Goal: Information Seeking & Learning: Learn about a topic

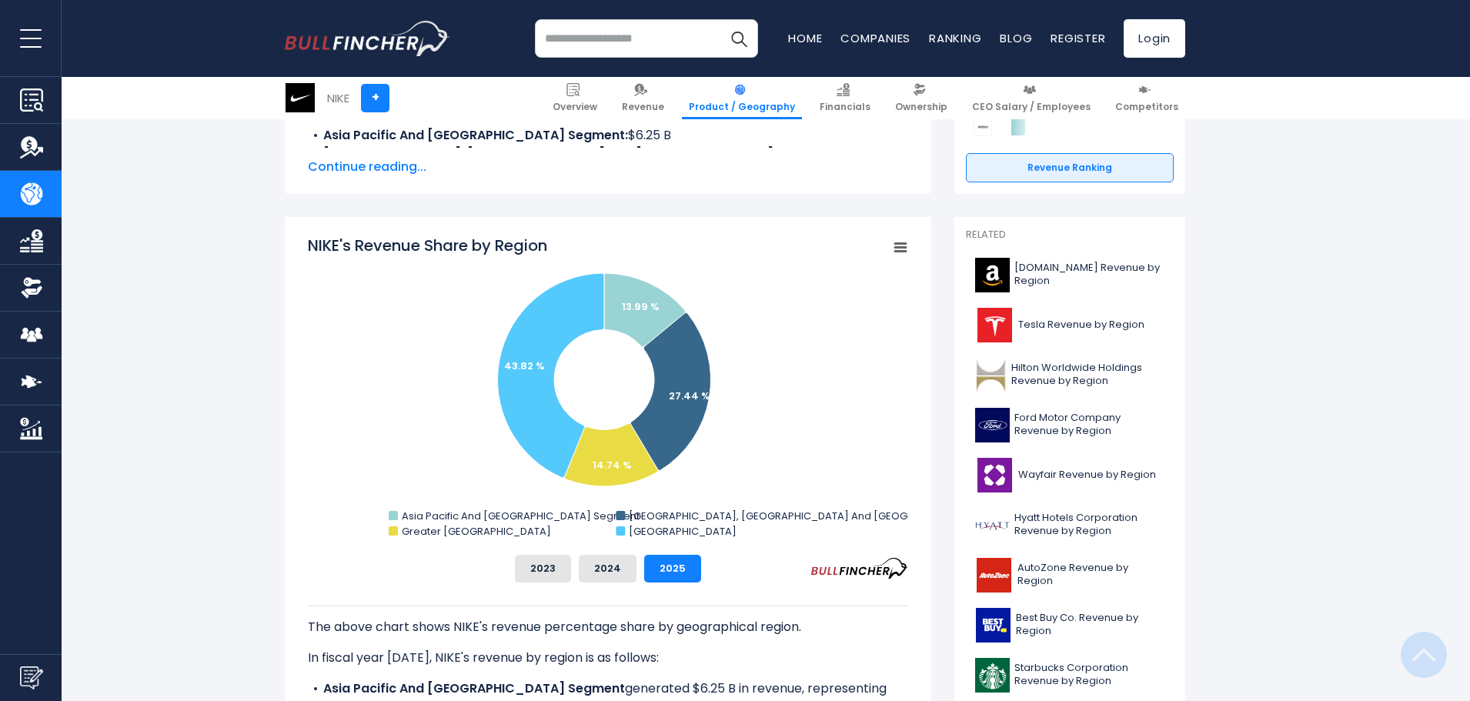
scroll to position [308, 0]
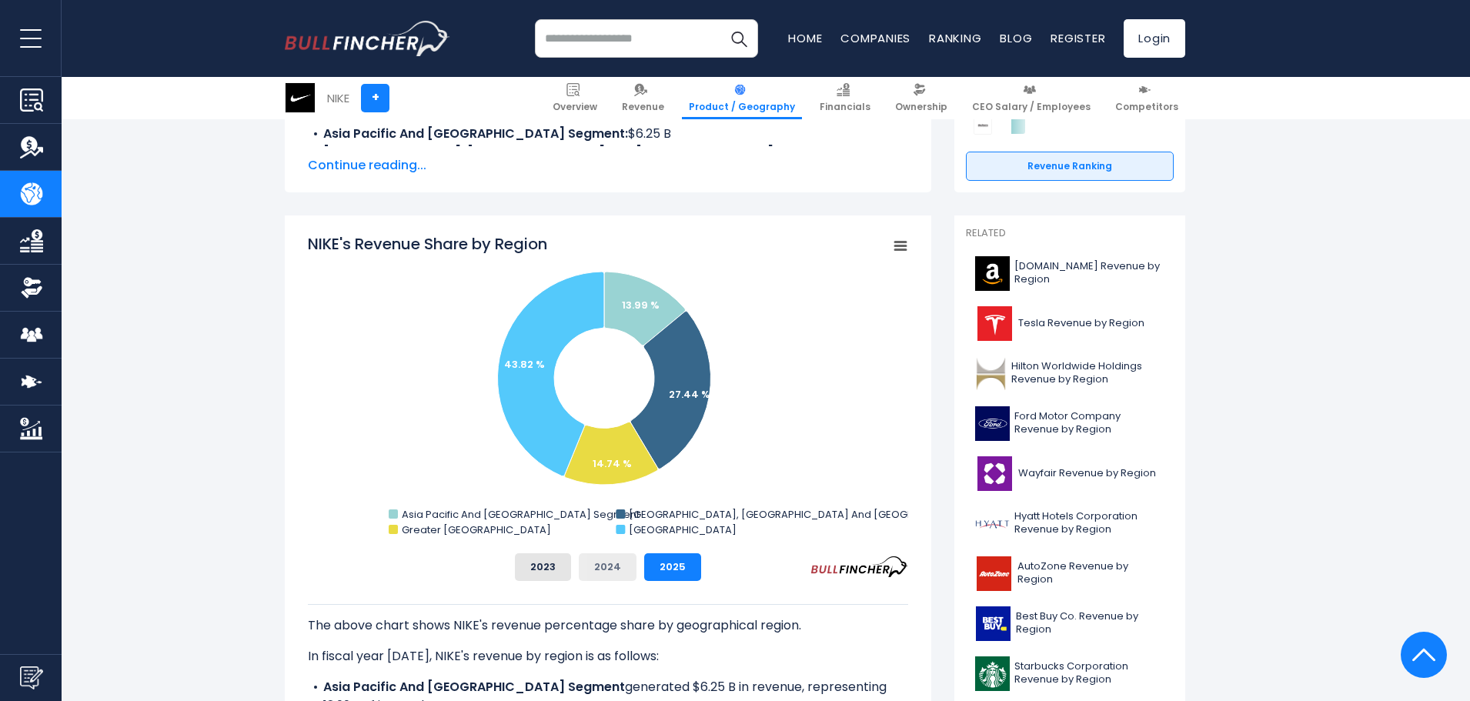
click at [599, 554] on button "2024" at bounding box center [608, 567] width 58 height 28
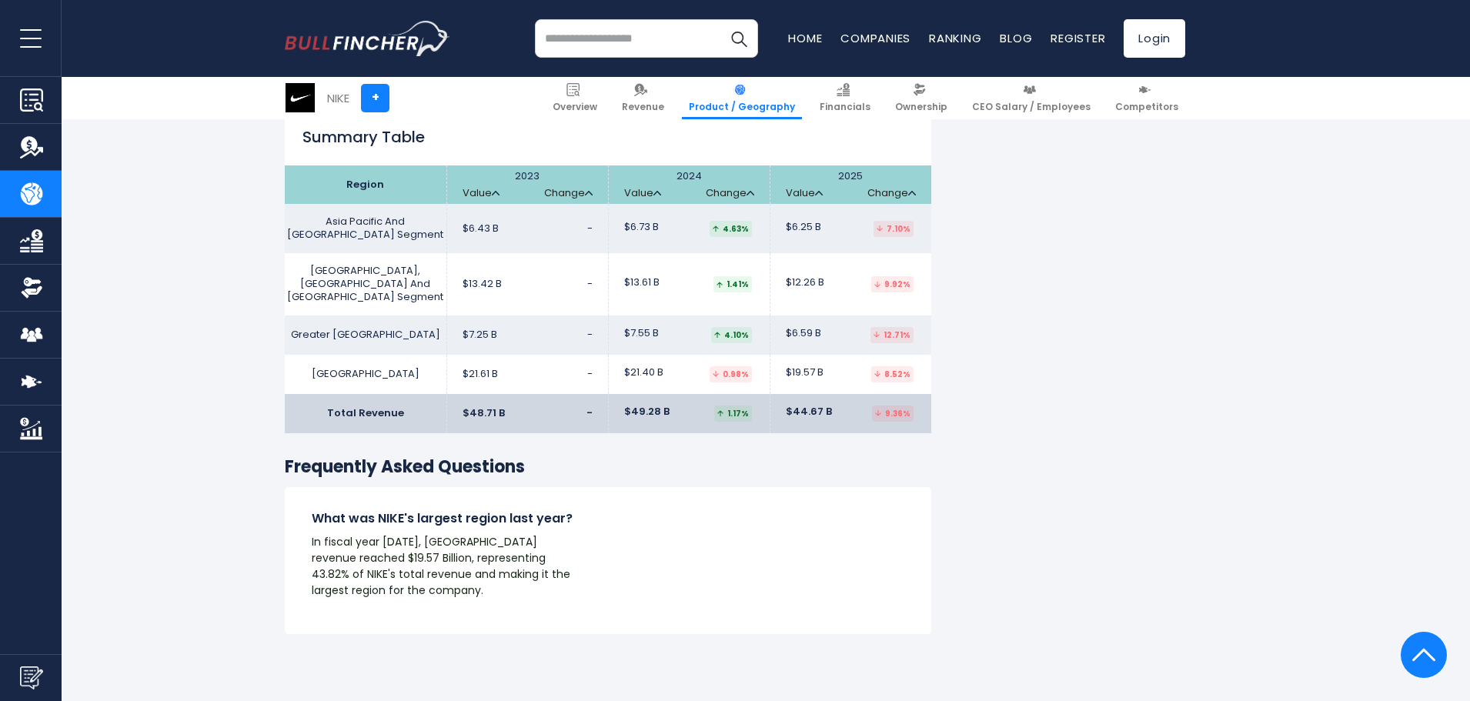
scroll to position [2462, 0]
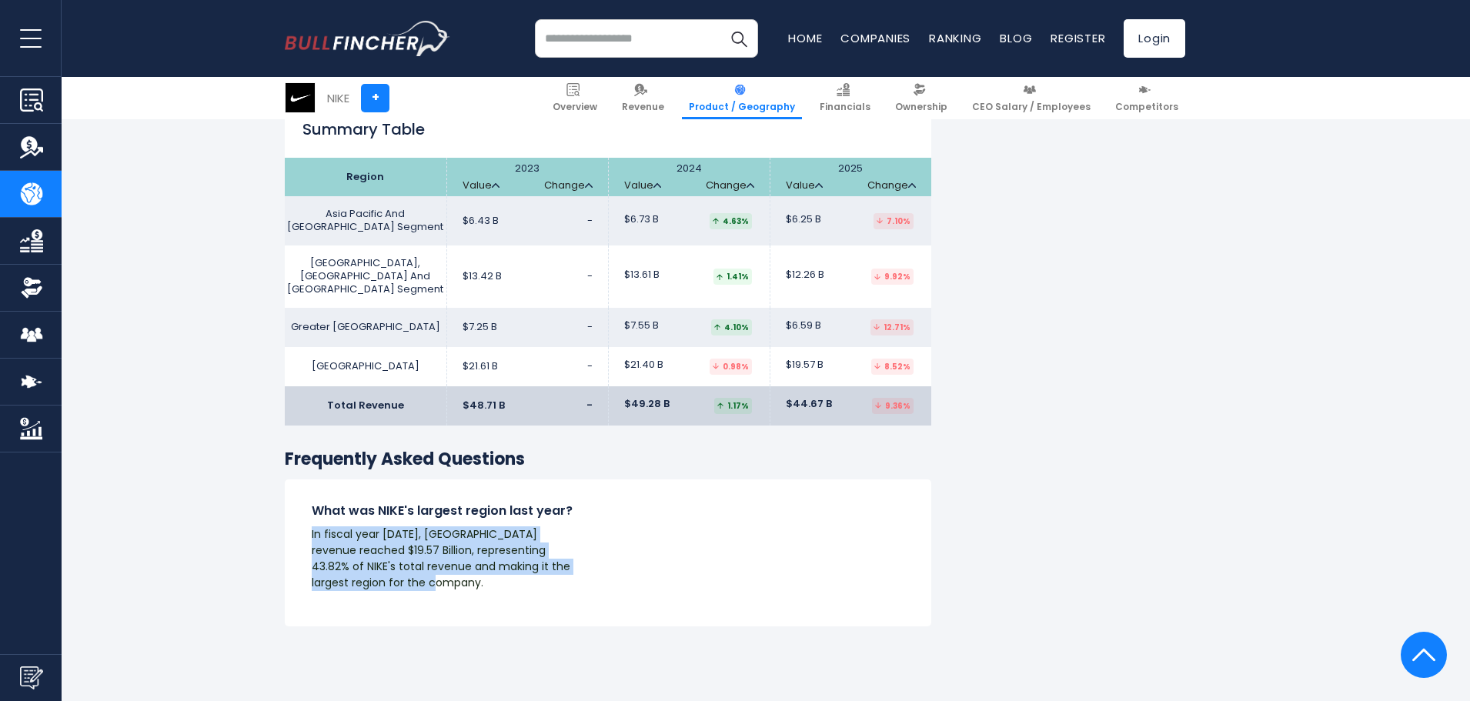
drag, startPoint x: 311, startPoint y: 466, endPoint x: 439, endPoint y: 522, distance: 139.8
click at [439, 522] on div "What was NIKE's largest region last year? In fiscal year [DATE], North America …" at bounding box center [446, 552] width 323 height 100
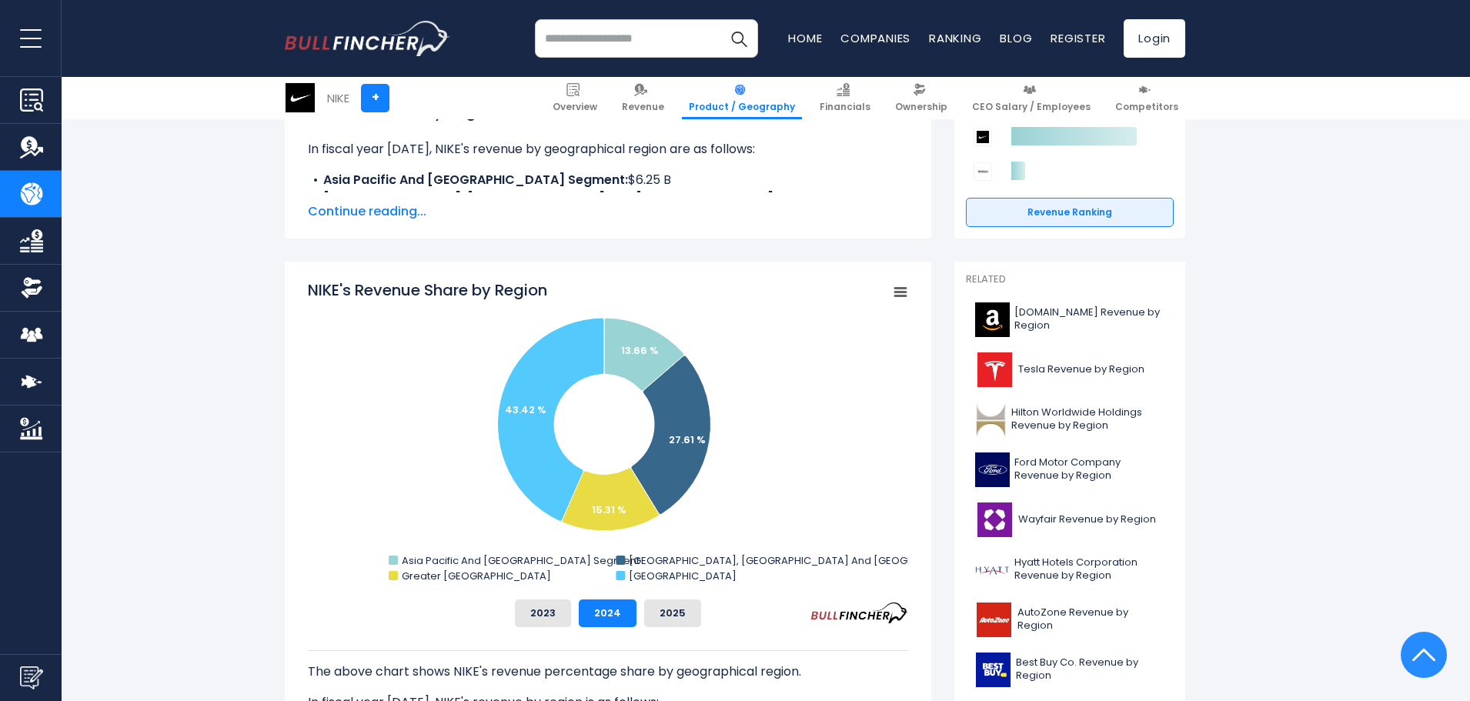
scroll to position [231, 0]
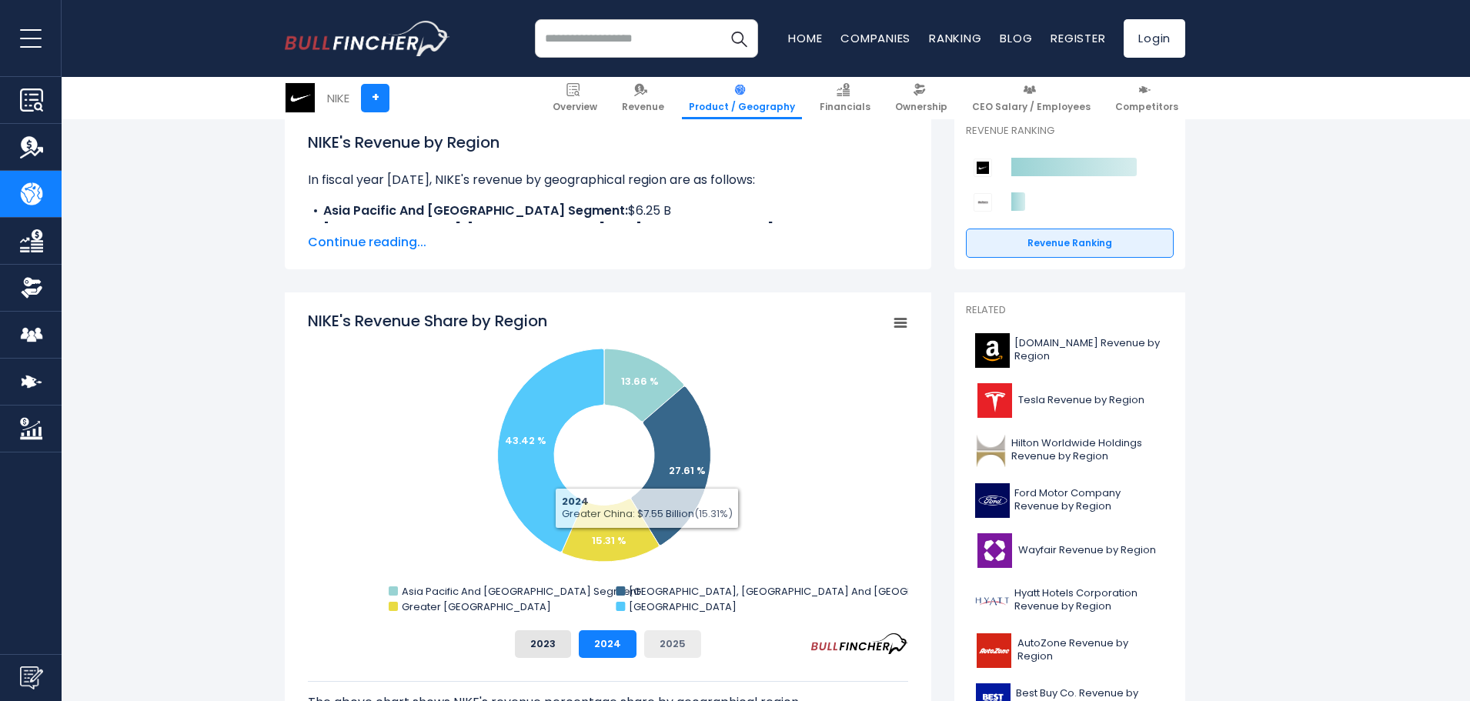
click at [682, 639] on button "2025" at bounding box center [672, 644] width 57 height 28
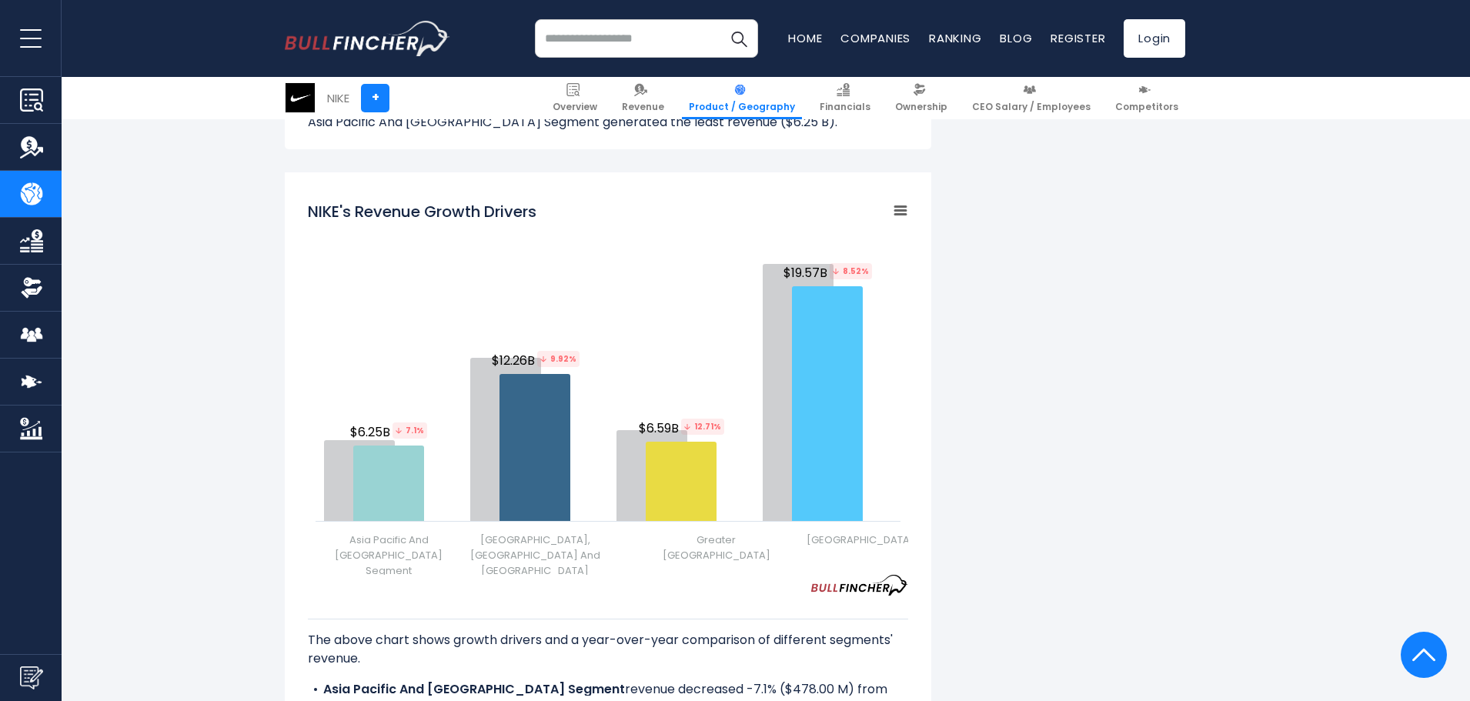
scroll to position [2001, 0]
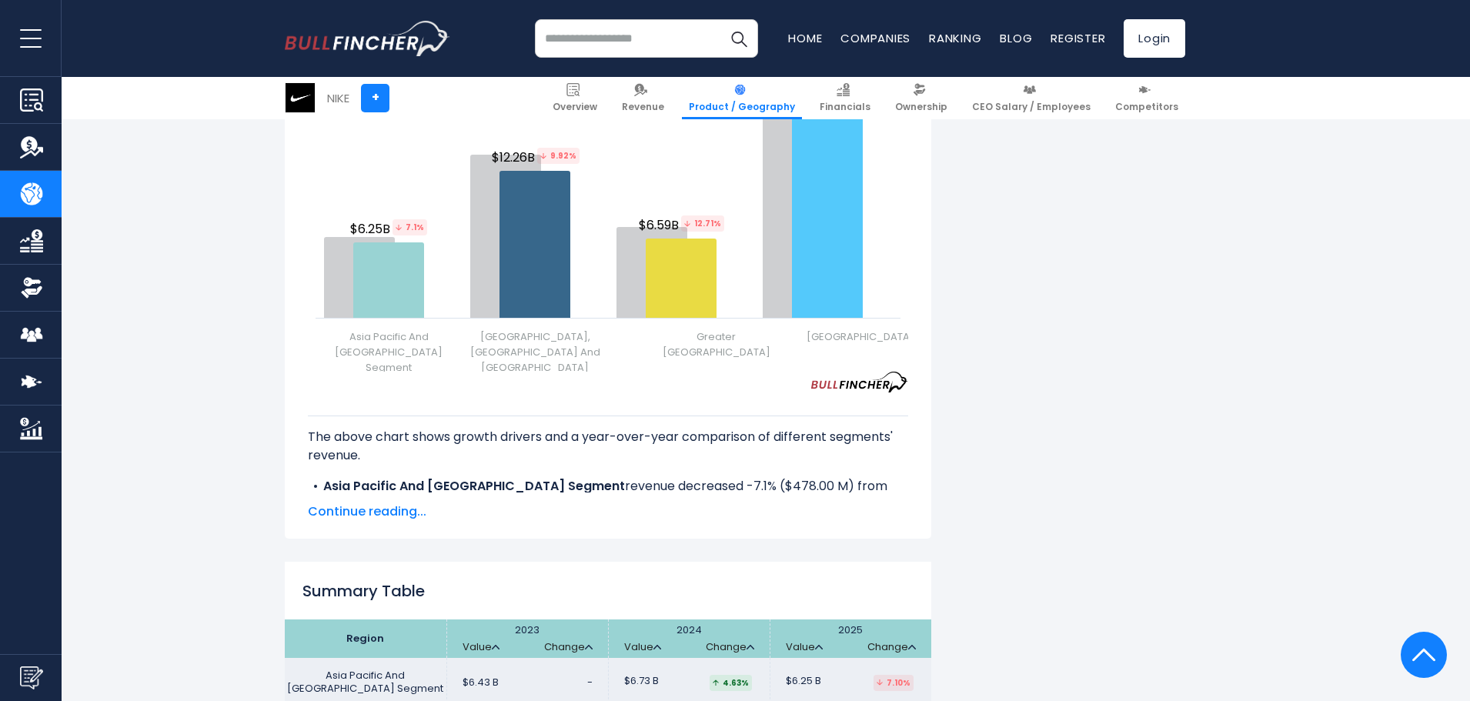
click at [392, 502] on span "Continue reading..." at bounding box center [608, 511] width 600 height 18
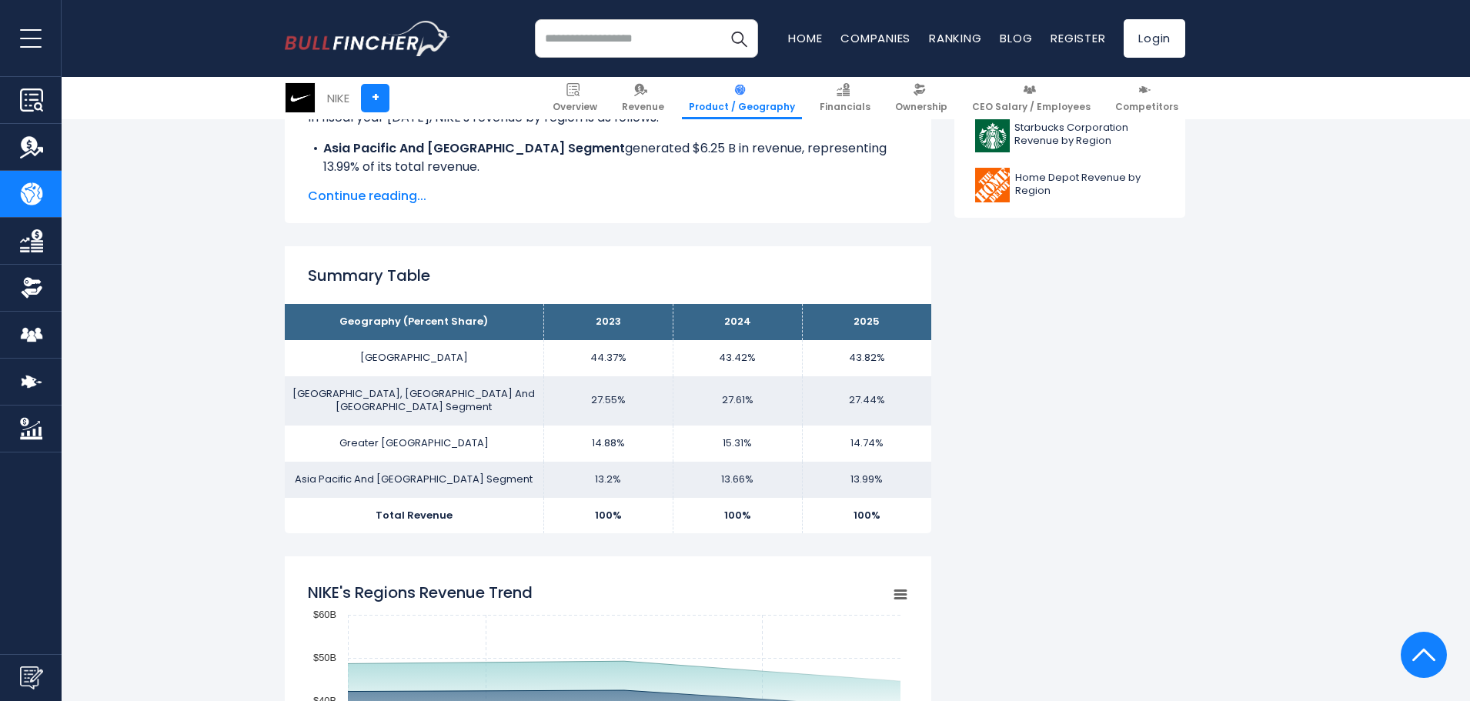
scroll to position [462, 0]
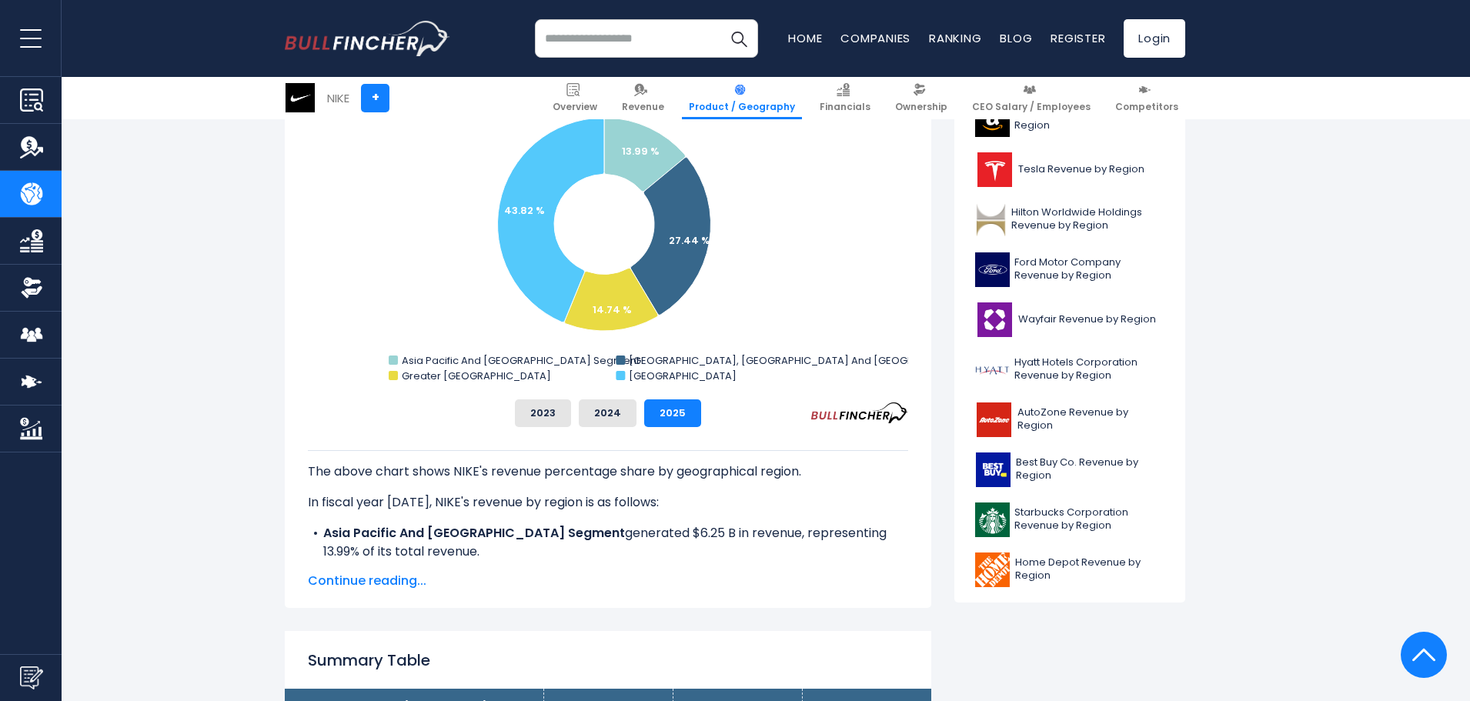
click at [389, 582] on span "Continue reading..." at bounding box center [608, 581] width 600 height 18
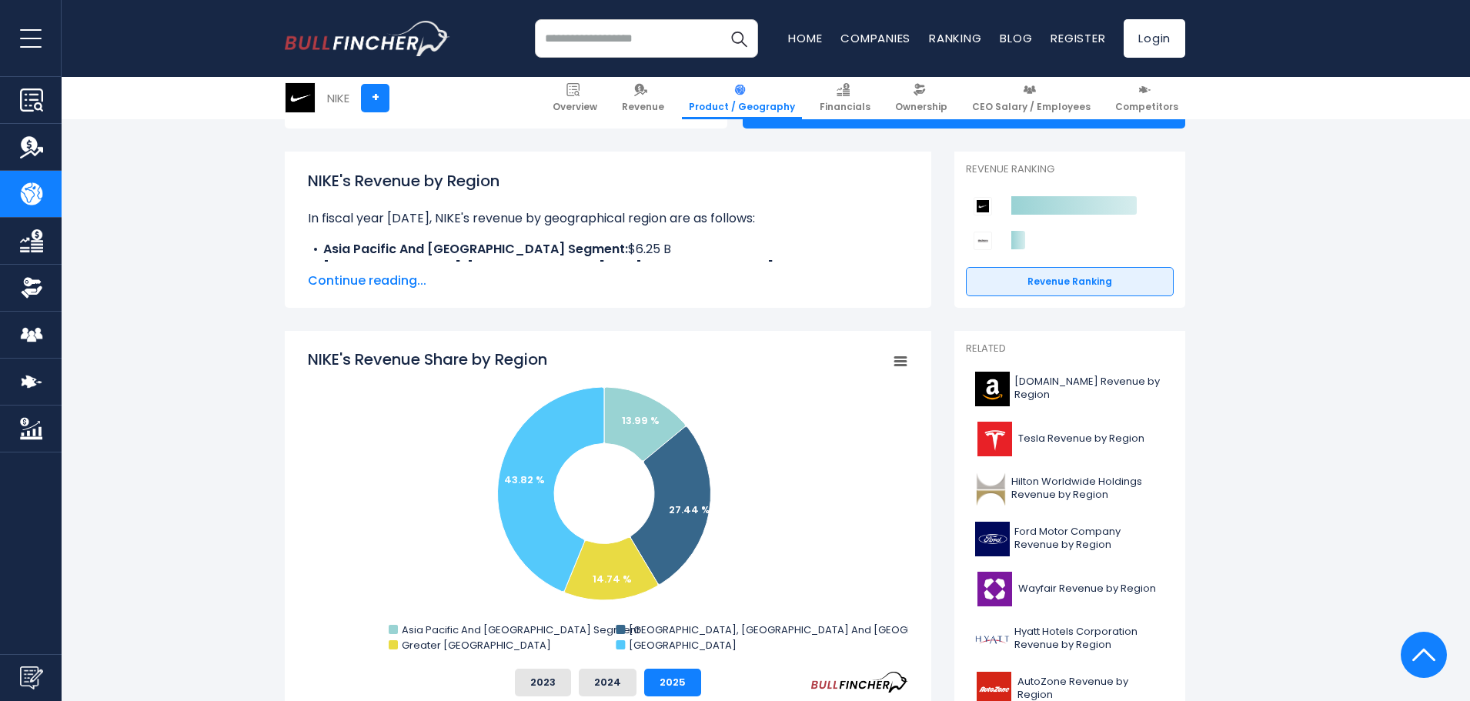
scroll to position [154, 0]
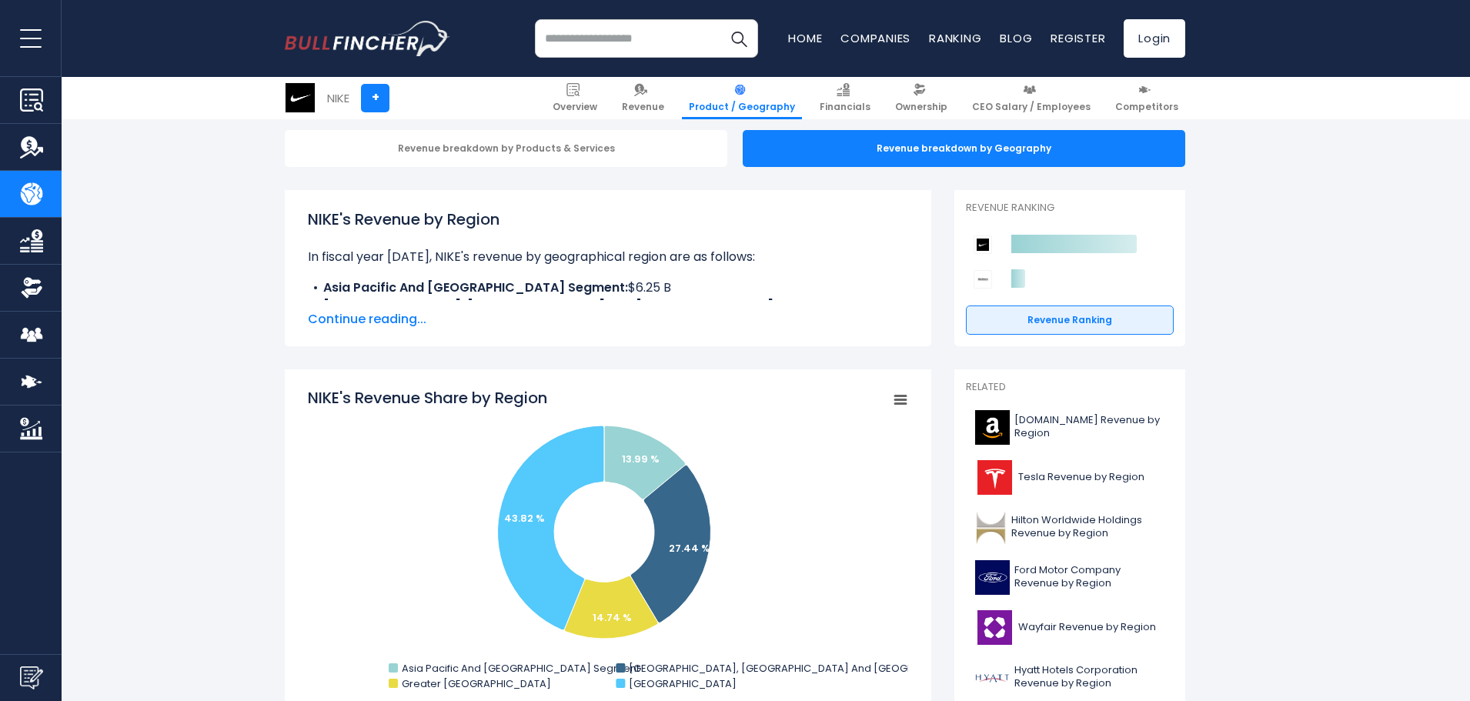
click at [374, 319] on span "Continue reading..." at bounding box center [608, 319] width 600 height 18
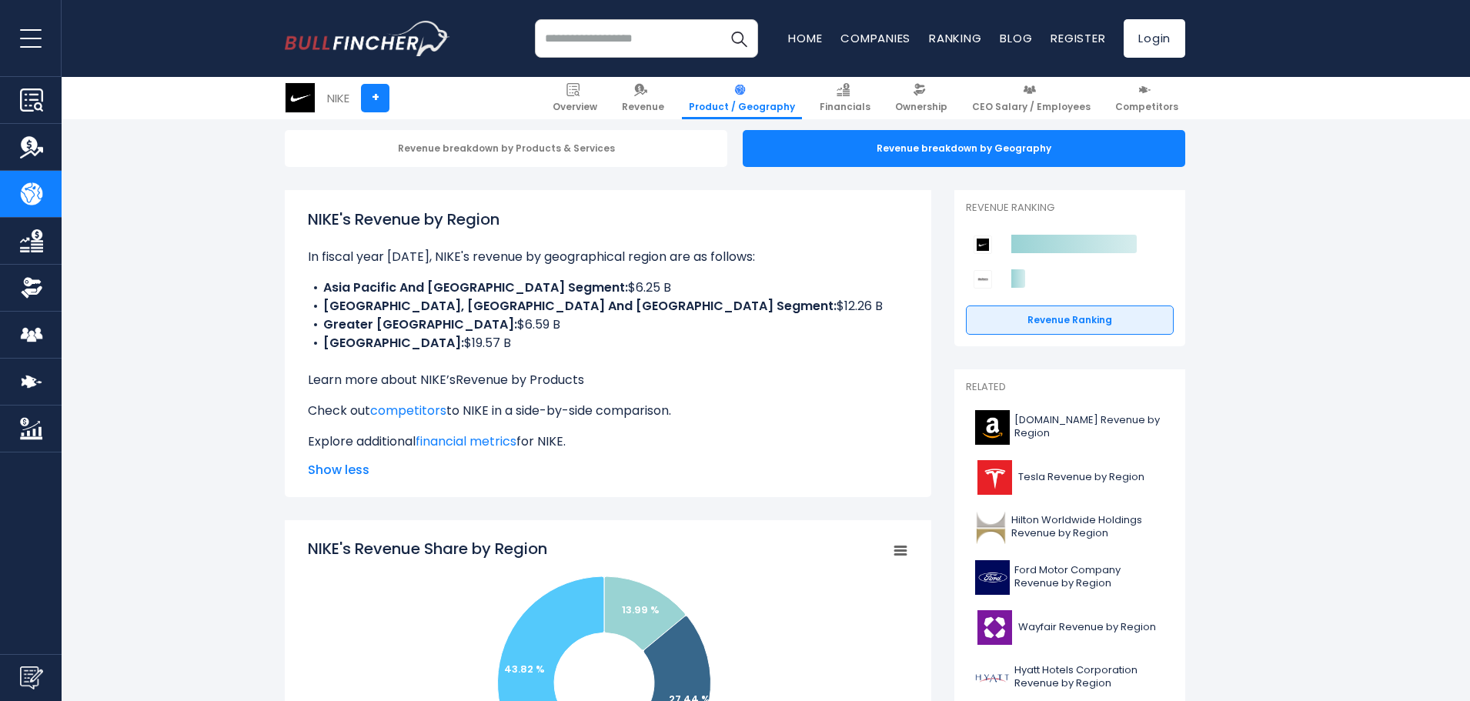
click at [505, 375] on link "Revenue by Products" at bounding box center [519, 380] width 128 height 18
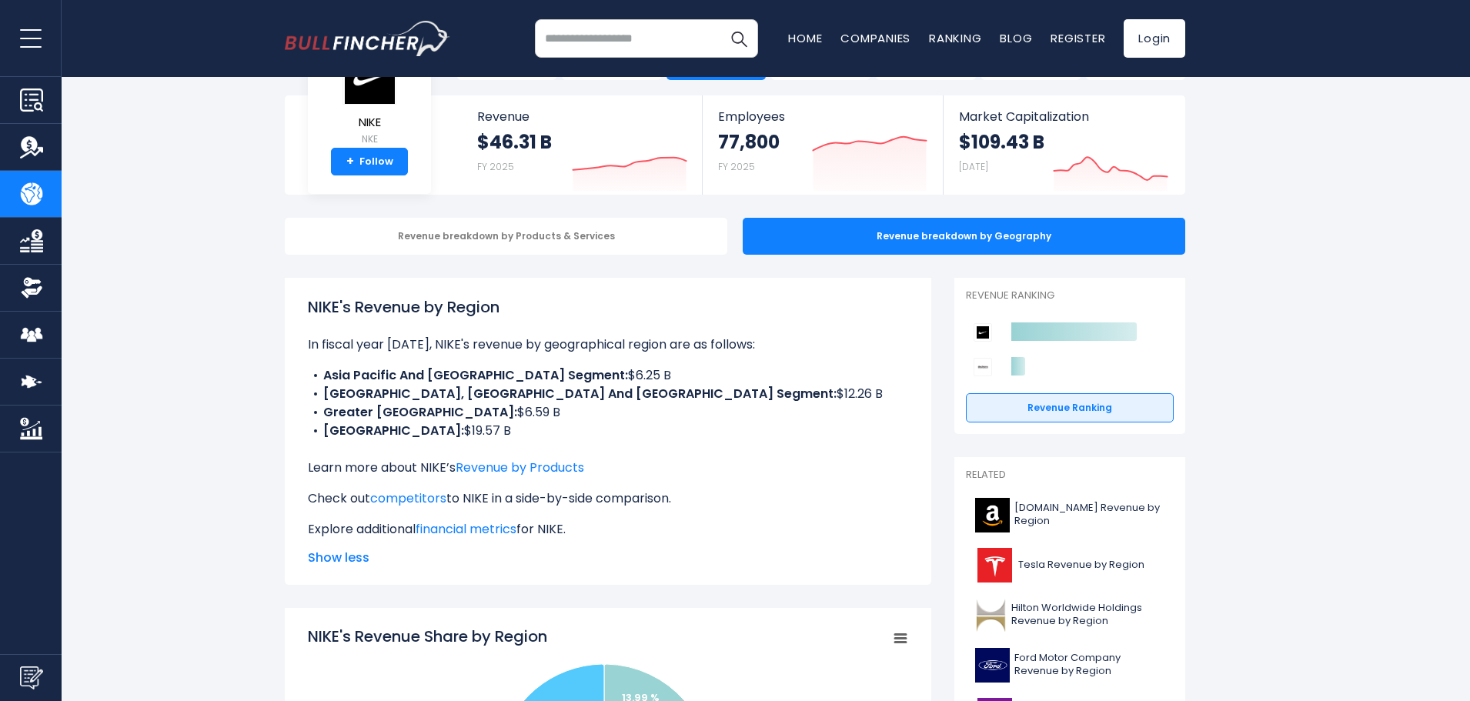
scroll to position [0, 0]
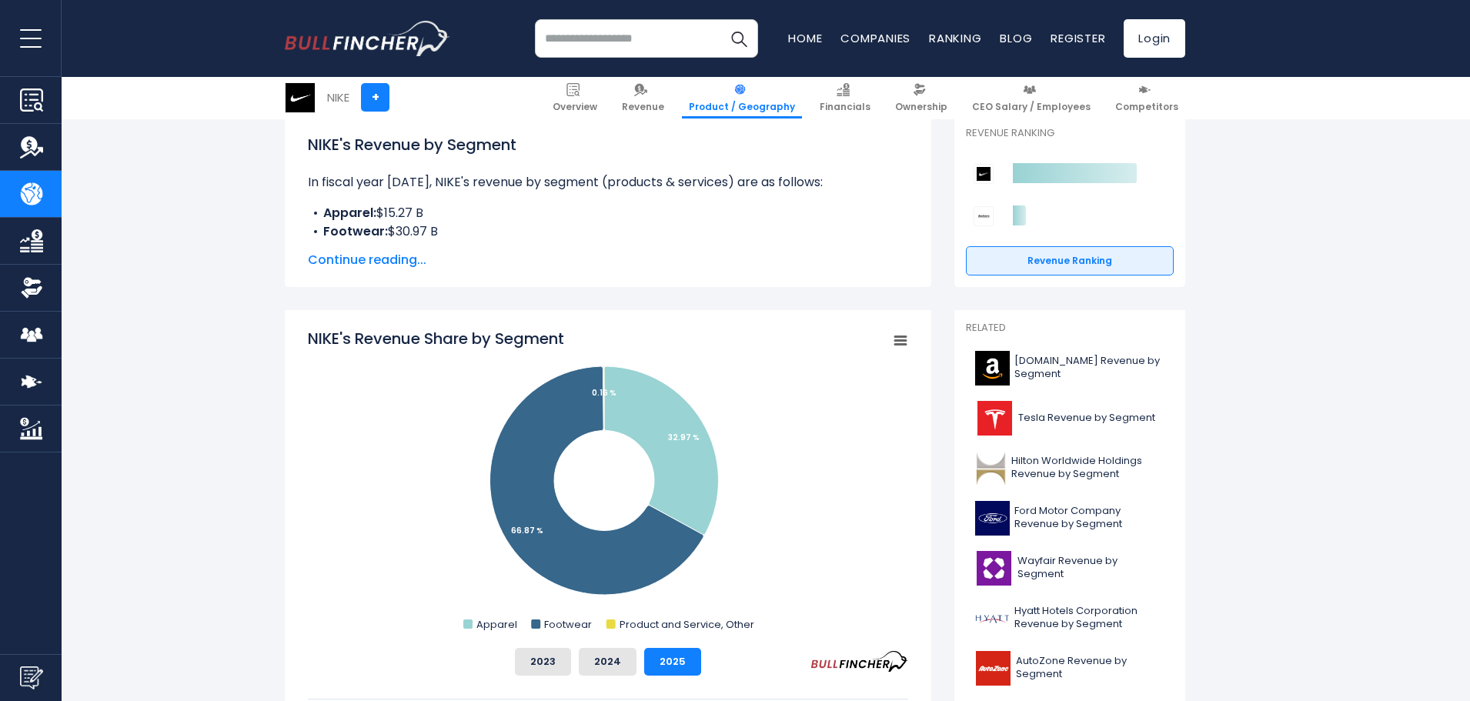
scroll to position [231, 0]
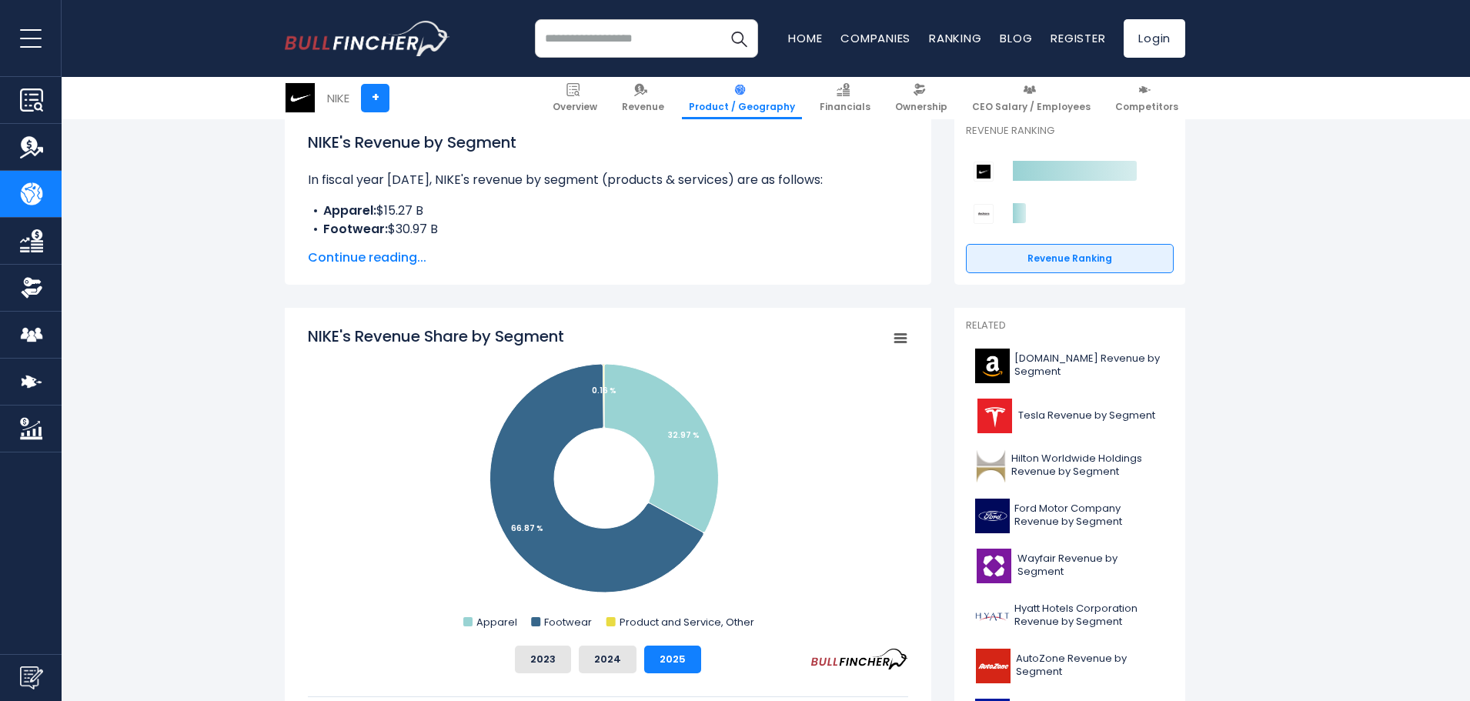
click at [397, 262] on span "Continue reading..." at bounding box center [608, 258] width 600 height 18
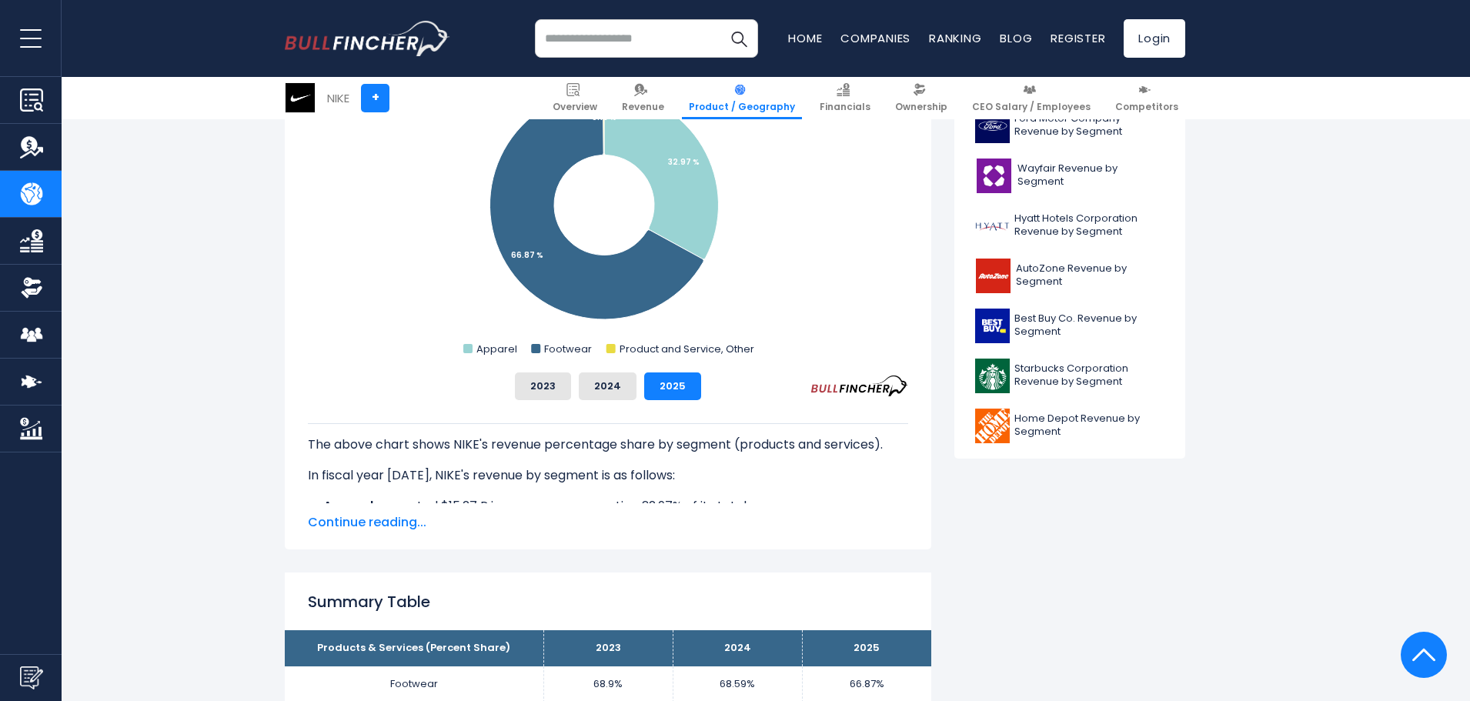
scroll to position [846, 0]
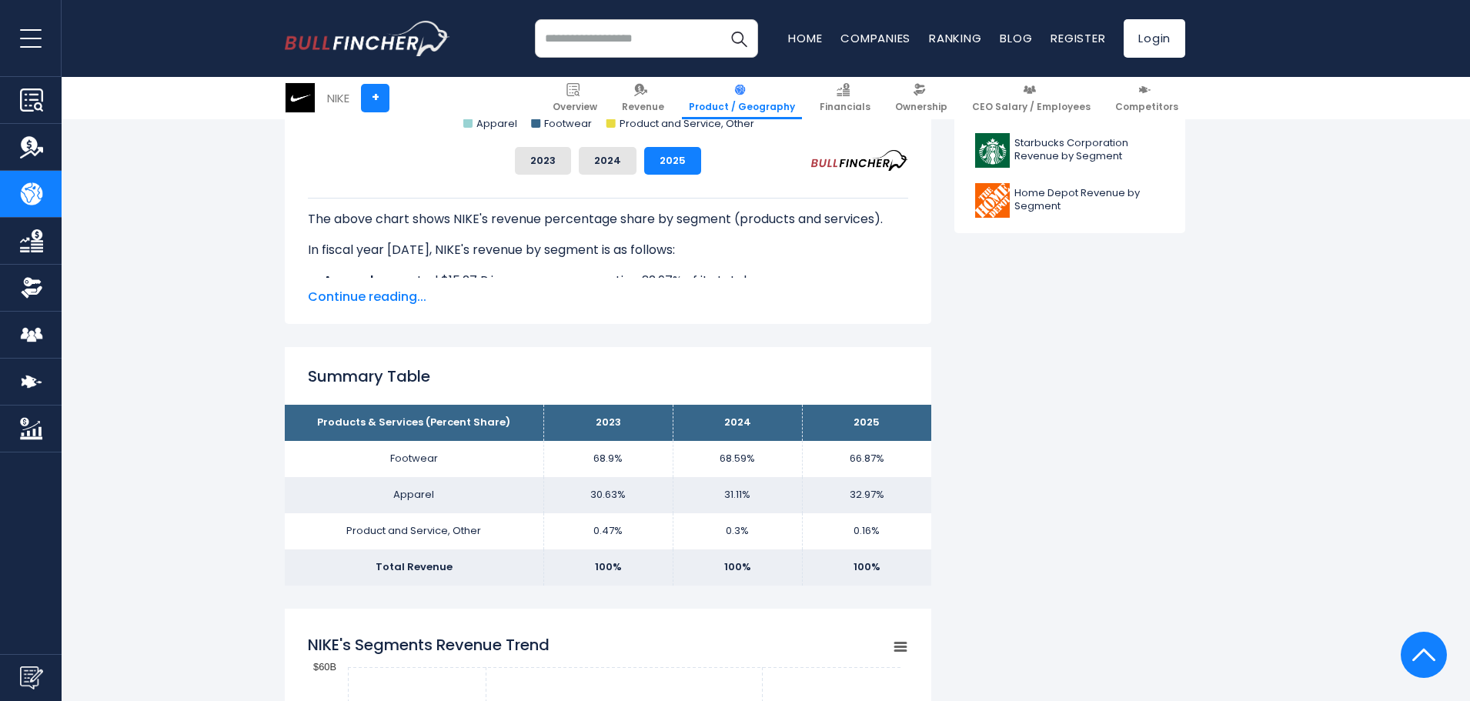
click at [406, 289] on span "Continue reading..." at bounding box center [608, 297] width 600 height 18
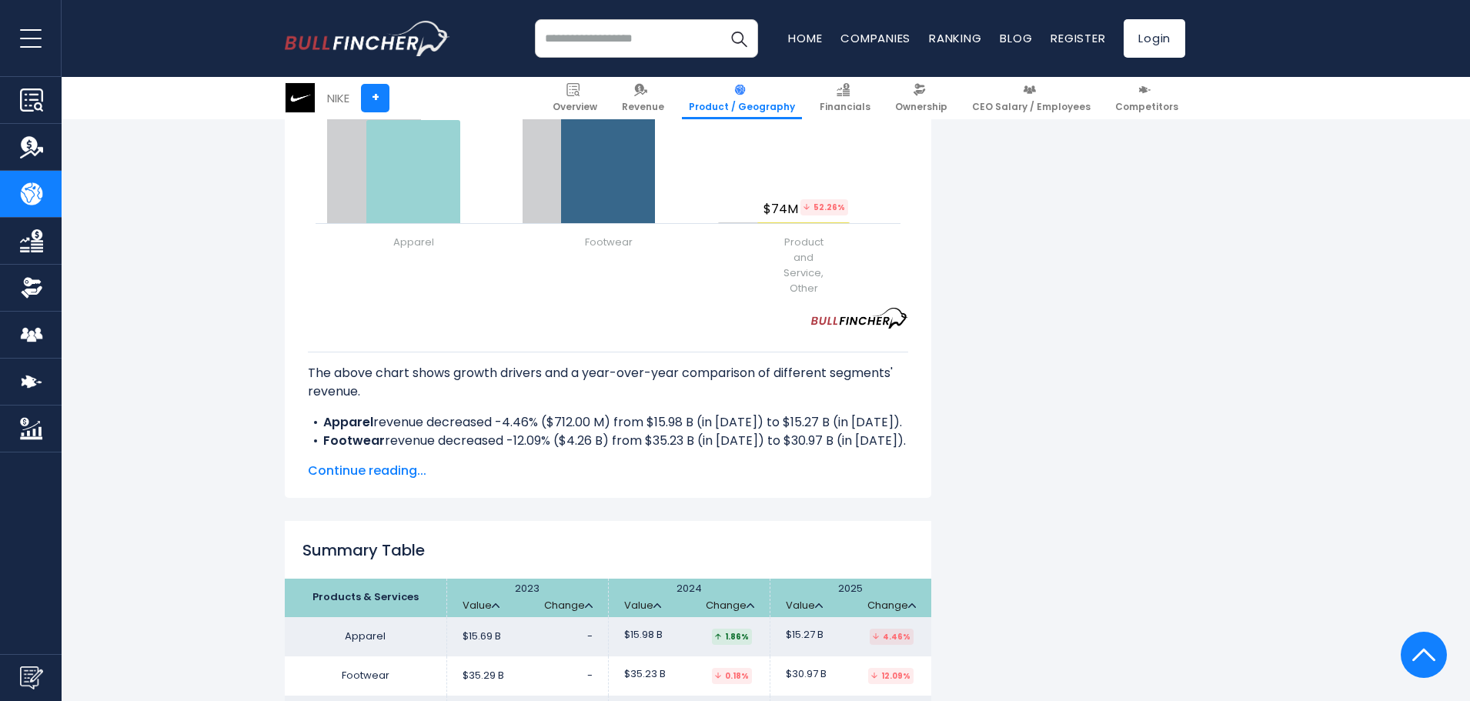
scroll to position [2385, 0]
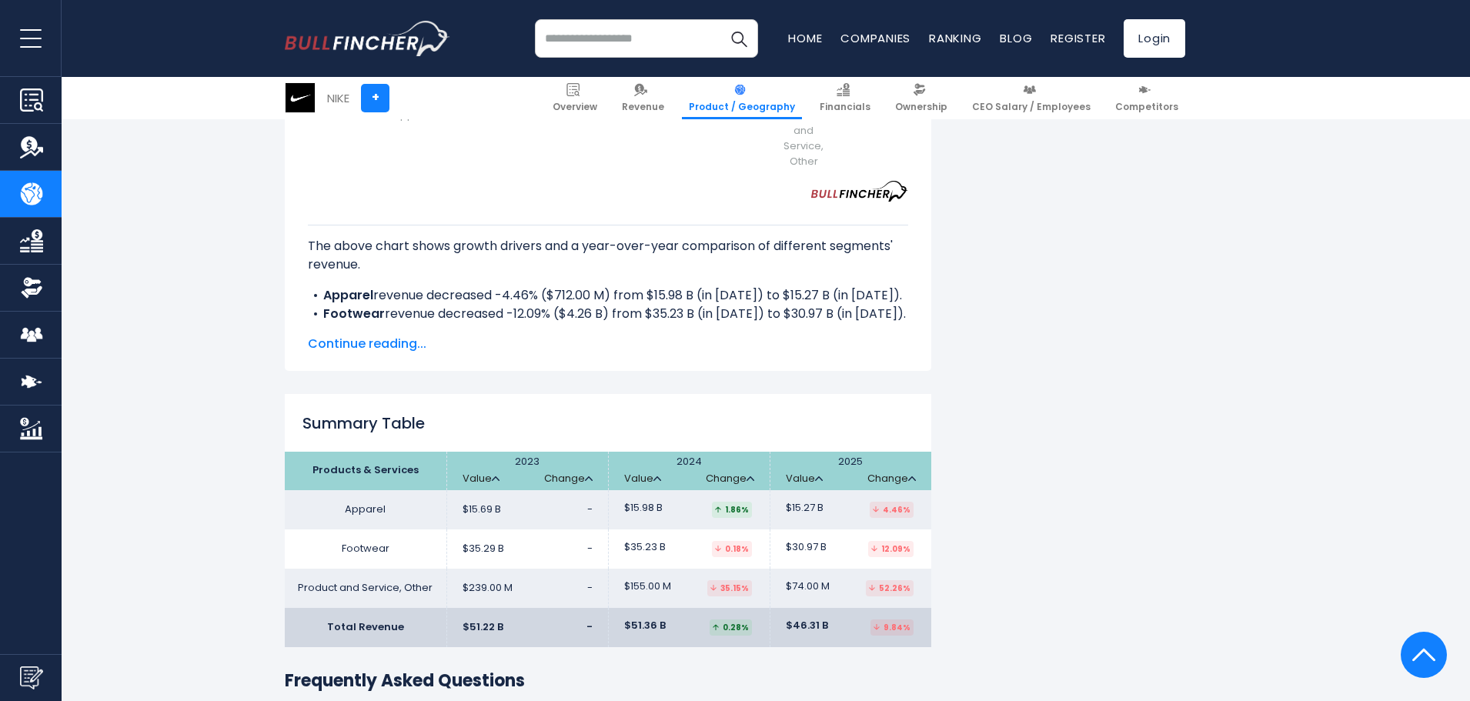
click at [405, 335] on span "Continue reading..." at bounding box center [608, 344] width 600 height 18
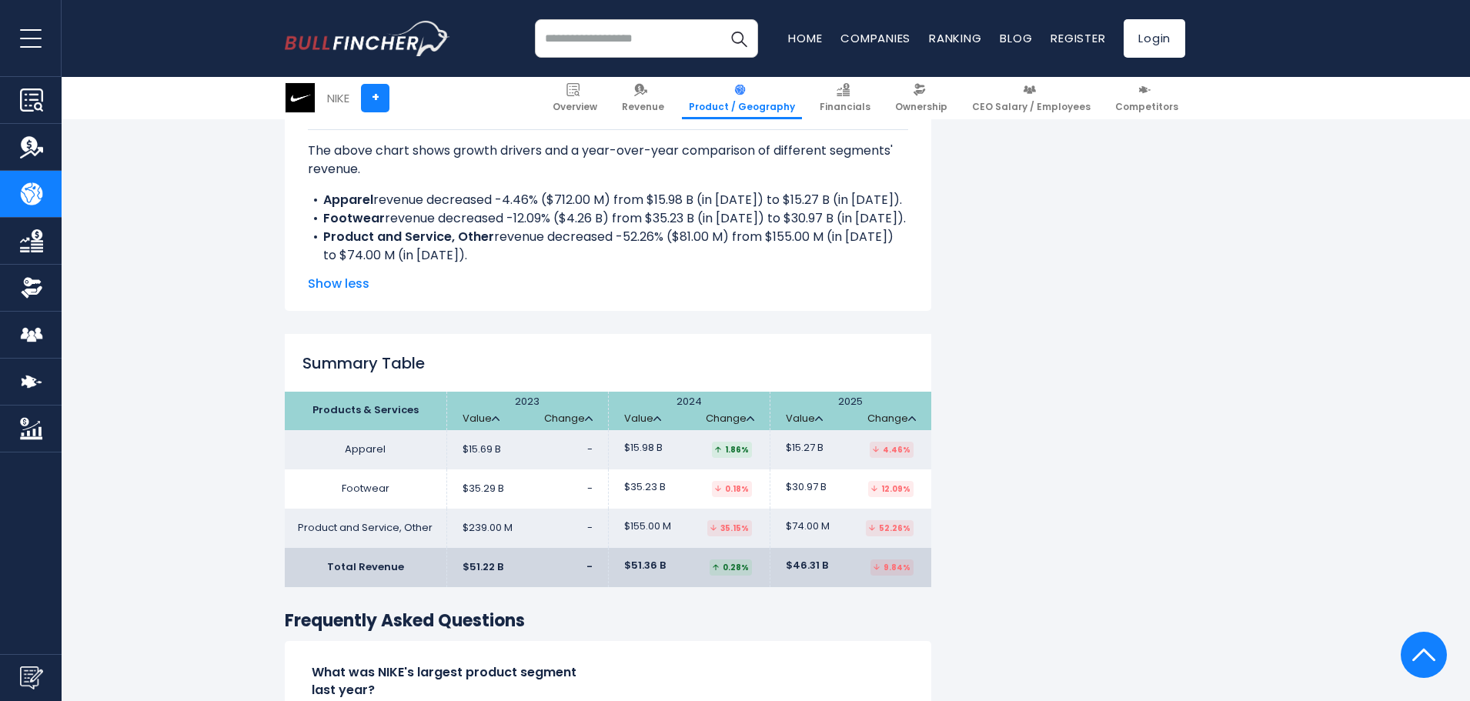
scroll to position [2693, 0]
